Goal: Find specific page/section: Find specific page/section

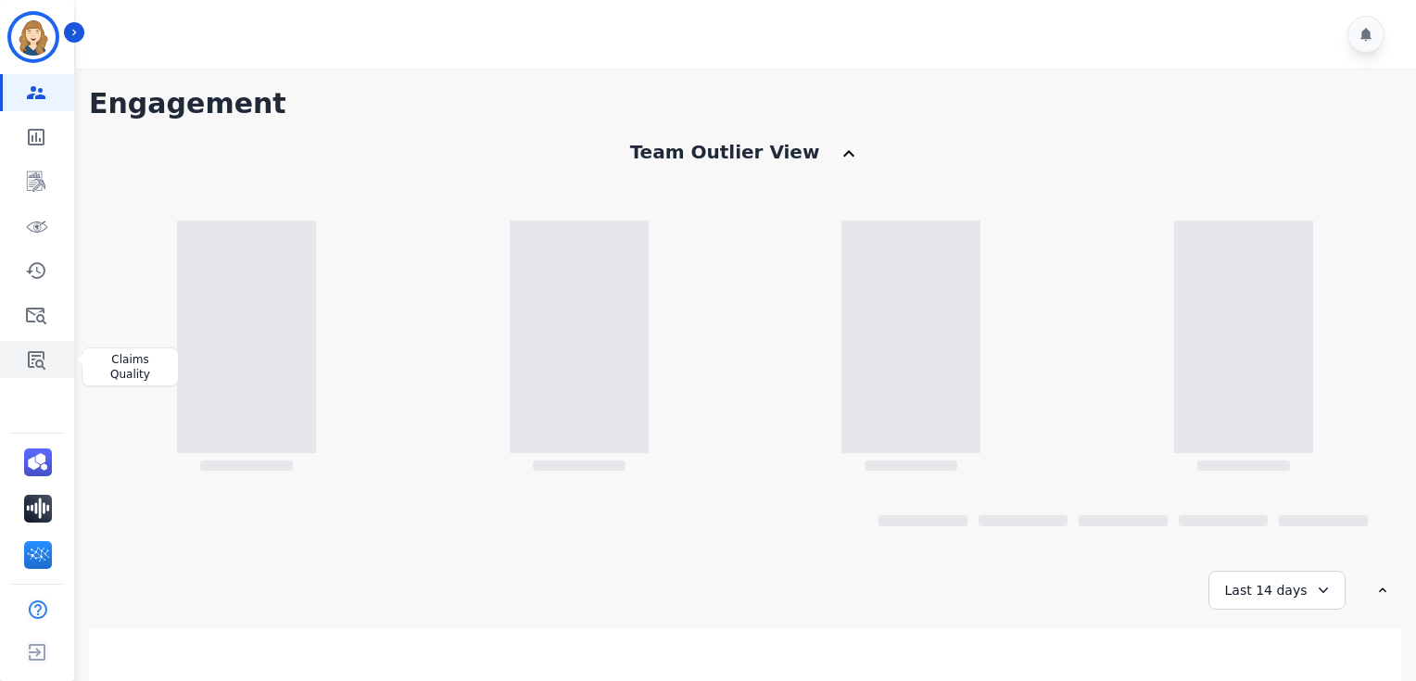
click at [36, 356] on icon "Sidebar" at bounding box center [37, 360] width 18 height 19
